Goal: Navigation & Orientation: Understand site structure

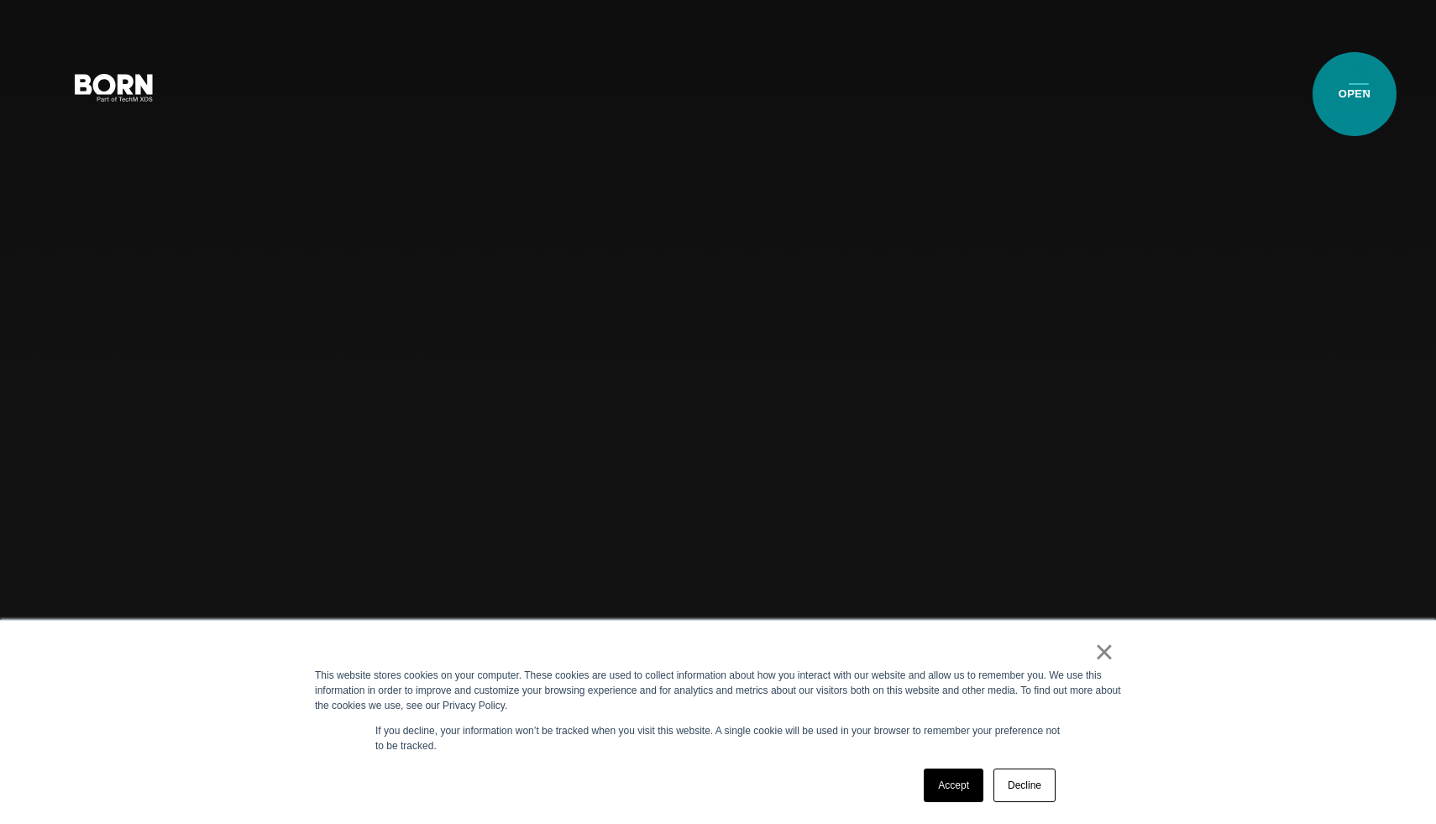
click at [1355, 94] on button "Primary Menu" at bounding box center [1359, 86] width 40 height 35
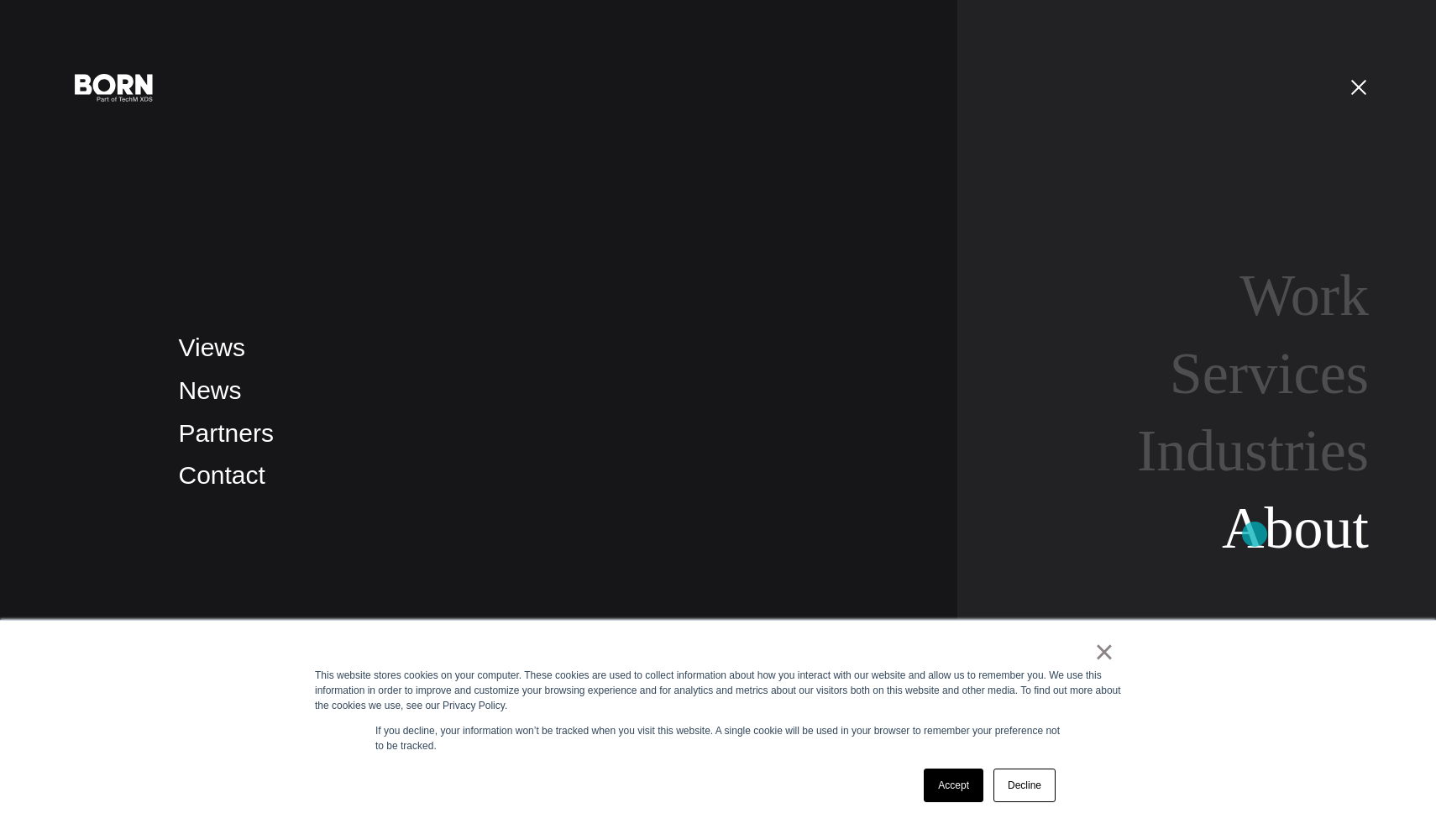
click at [1255, 534] on link "About" at bounding box center [1295, 527] width 147 height 65
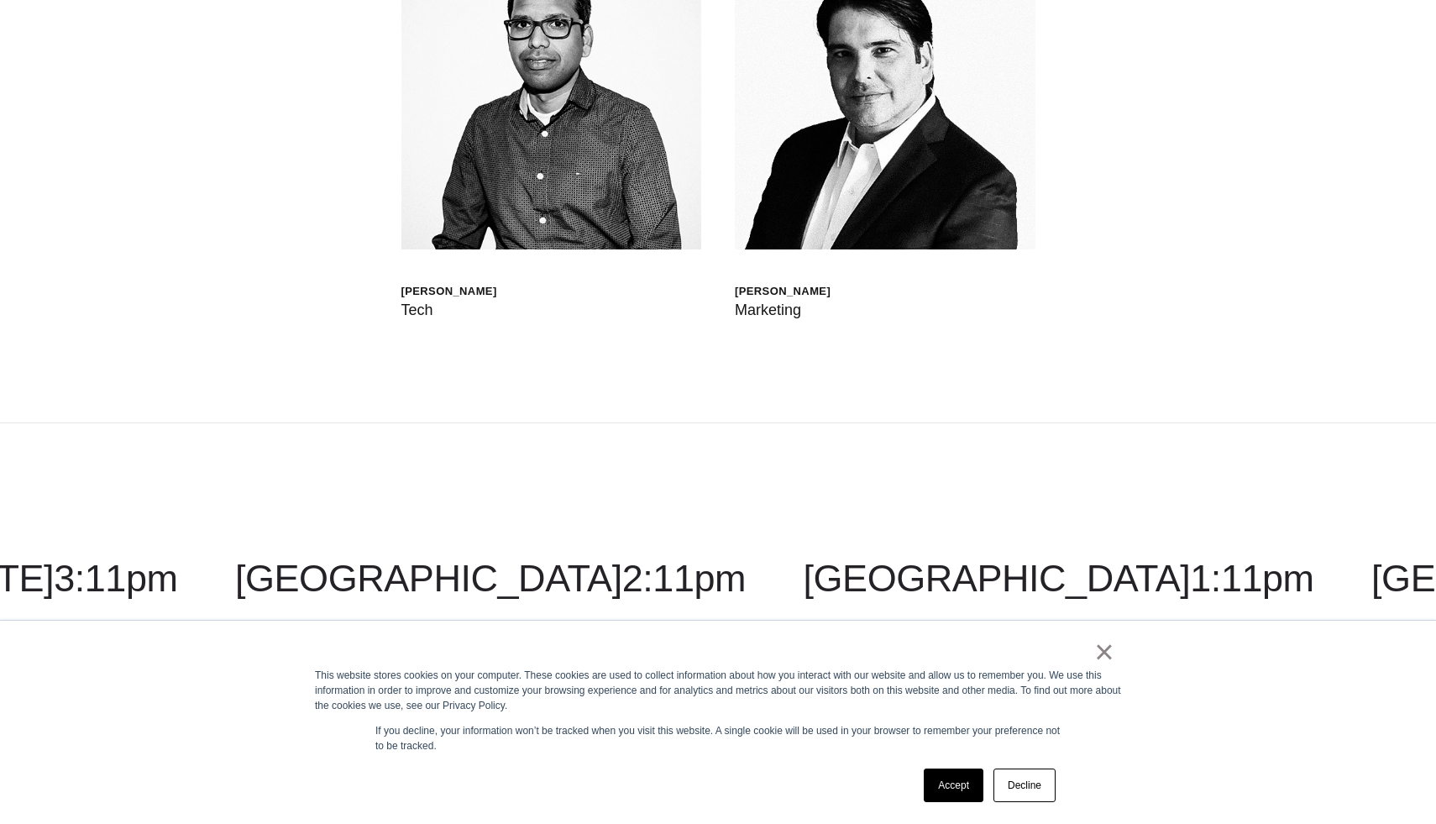
scroll to position [6464, 0]
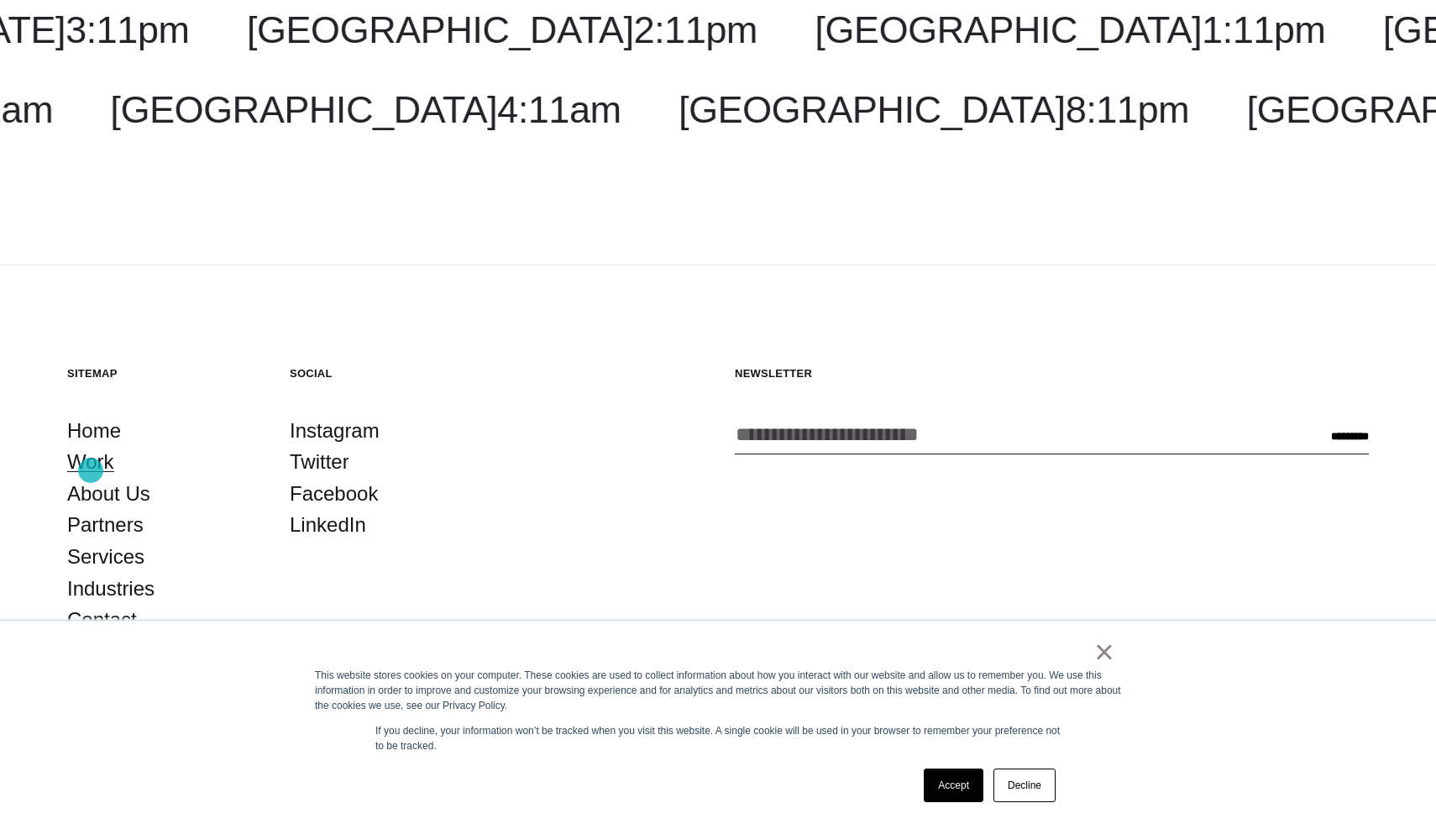
click at [91, 470] on link "Work" at bounding box center [90, 462] width 47 height 32
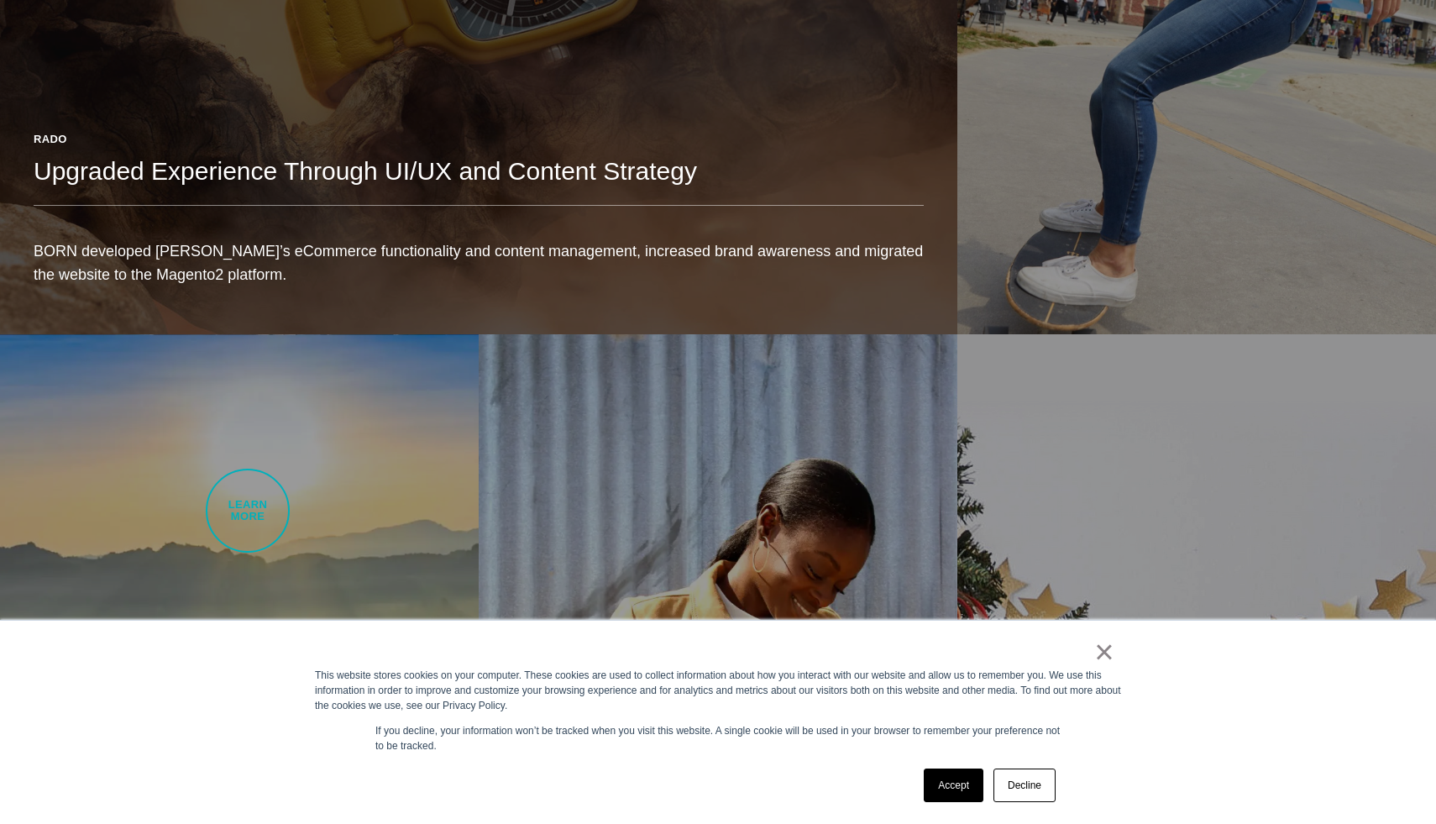
scroll to position [1334, 0]
